Goal: Information Seeking & Learning: Find specific page/section

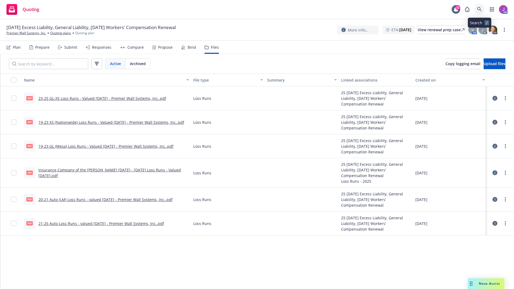
click at [479, 10] on icon at bounding box center [480, 9] width 5 height 5
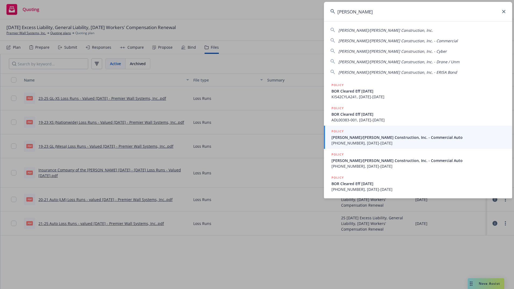
click at [366, 33] on span "[PERSON_NAME]/[PERSON_NAME] Construction, Inc." at bounding box center [386, 30] width 94 height 5
type input "[PERSON_NAME]/[PERSON_NAME] Construction, Inc."
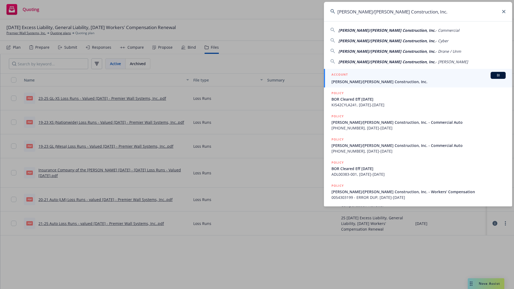
click at [351, 79] on span "[PERSON_NAME]/[PERSON_NAME] Construction, Inc." at bounding box center [419, 82] width 174 height 6
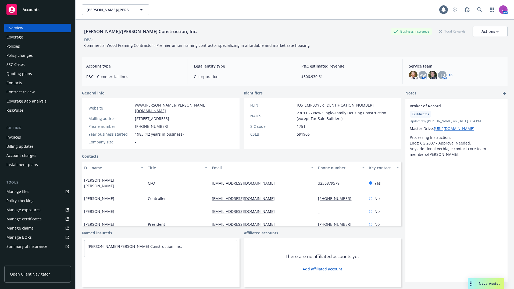
click at [15, 51] on div "Overview Coverage Policies Policy changes SSC Cases Quoting plans Contacts Cont…" at bounding box center [37, 69] width 67 height 91
click at [12, 47] on div "Policies" at bounding box center [12, 46] width 13 height 9
click at [32, 47] on div "Policies" at bounding box center [37, 46] width 62 height 9
click at [16, 44] on div "Policies" at bounding box center [12, 46] width 13 height 9
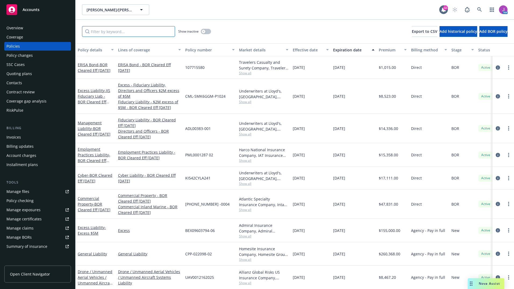
click at [101, 34] on input "Filter by keyword..." at bounding box center [128, 31] width 93 height 11
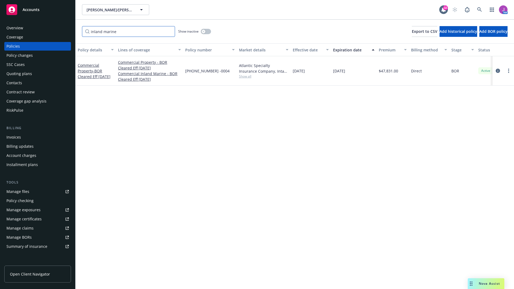
type input "inland marine"
click at [454, 161] on div "Policy details Lines of coverage Policy number Market details Effective date Ex…" at bounding box center [295, 166] width 439 height 246
click at [244, 78] on span "Show all" at bounding box center [264, 76] width 50 height 5
